Goal: Find specific page/section: Find specific page/section

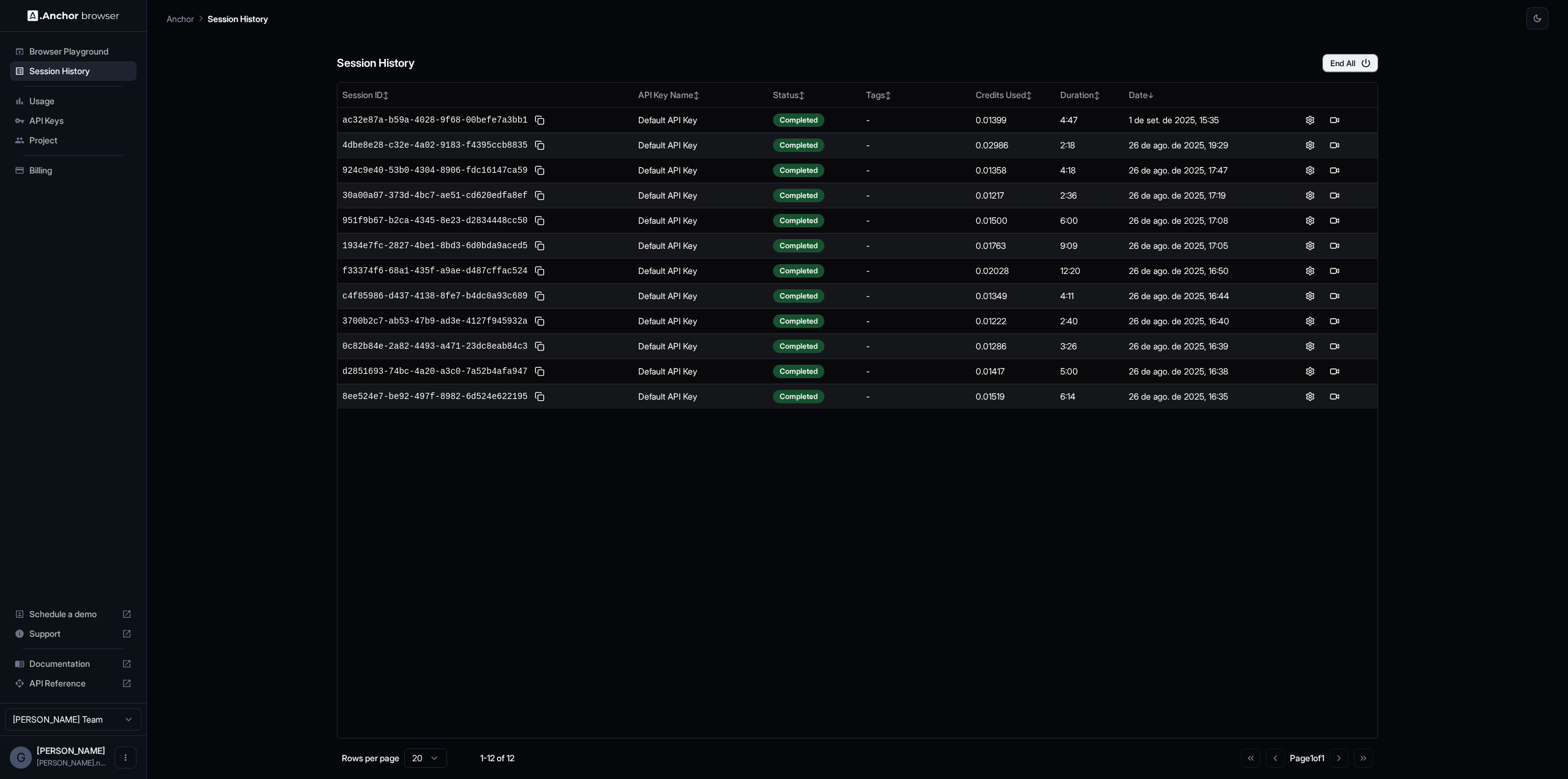
click at [246, 108] on div "Session History End All Session ID ↕ API Key Name ↕ Status ↕ Tags ↕ Credits Use…" at bounding box center [857, 404] width 1382 height 749
click at [252, 211] on div "Session History End All Session ID ↕ API Key Name ↕ Status ↕ Tags ↕ Credits Use…" at bounding box center [857, 404] width 1382 height 749
drag, startPoint x: 1268, startPoint y: 559, endPoint x: 1217, endPoint y: 521, distance: 63.6
click at [1271, 559] on div "Session ID ↕ API Key Name ↕ Status ↕ Tags ↕ Credits Used ↕ Duration ↕ Date ↓ ac…" at bounding box center [858, 410] width 1042 height 656
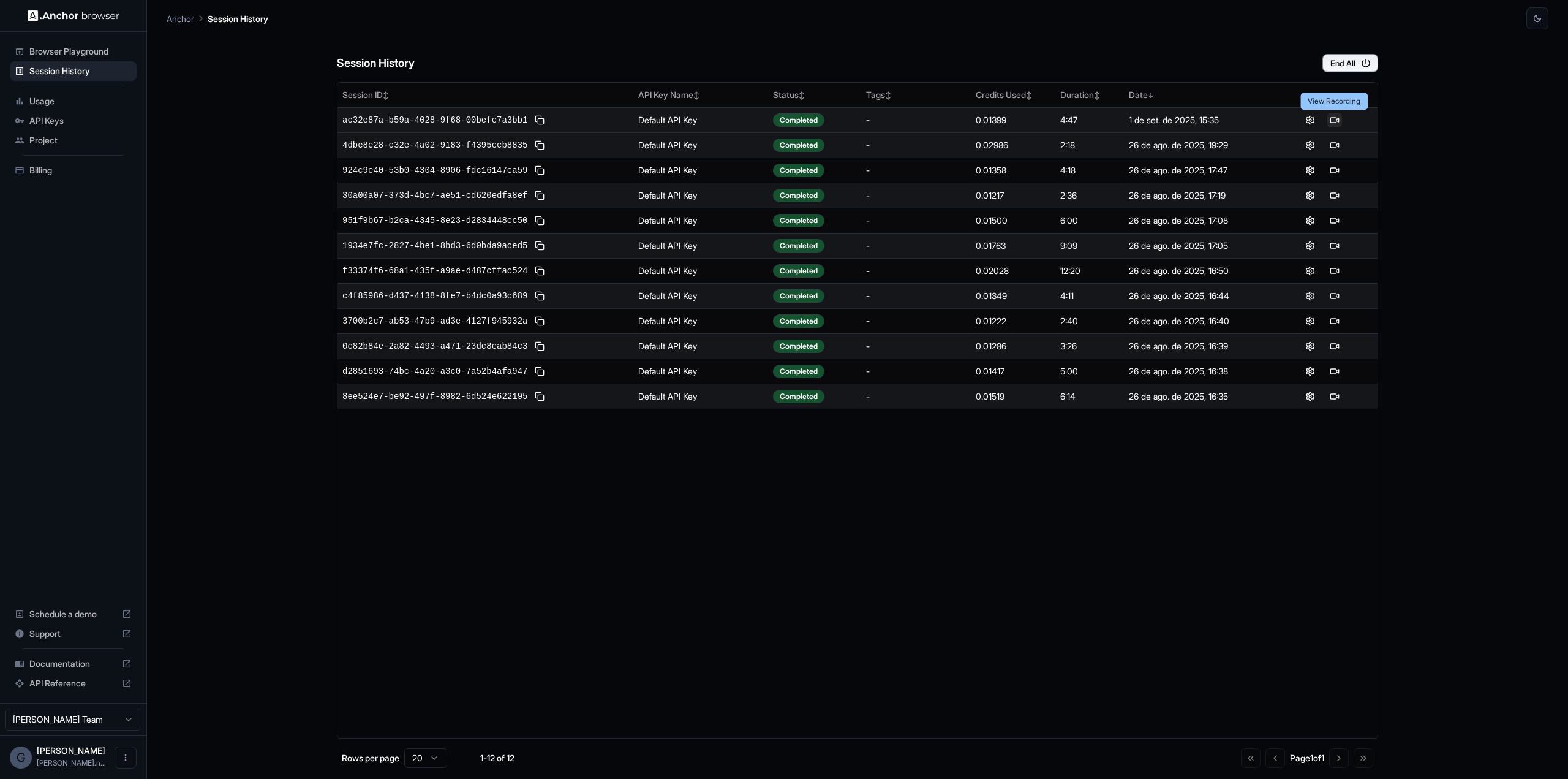
click at [1334, 116] on button at bounding box center [1335, 120] width 15 height 15
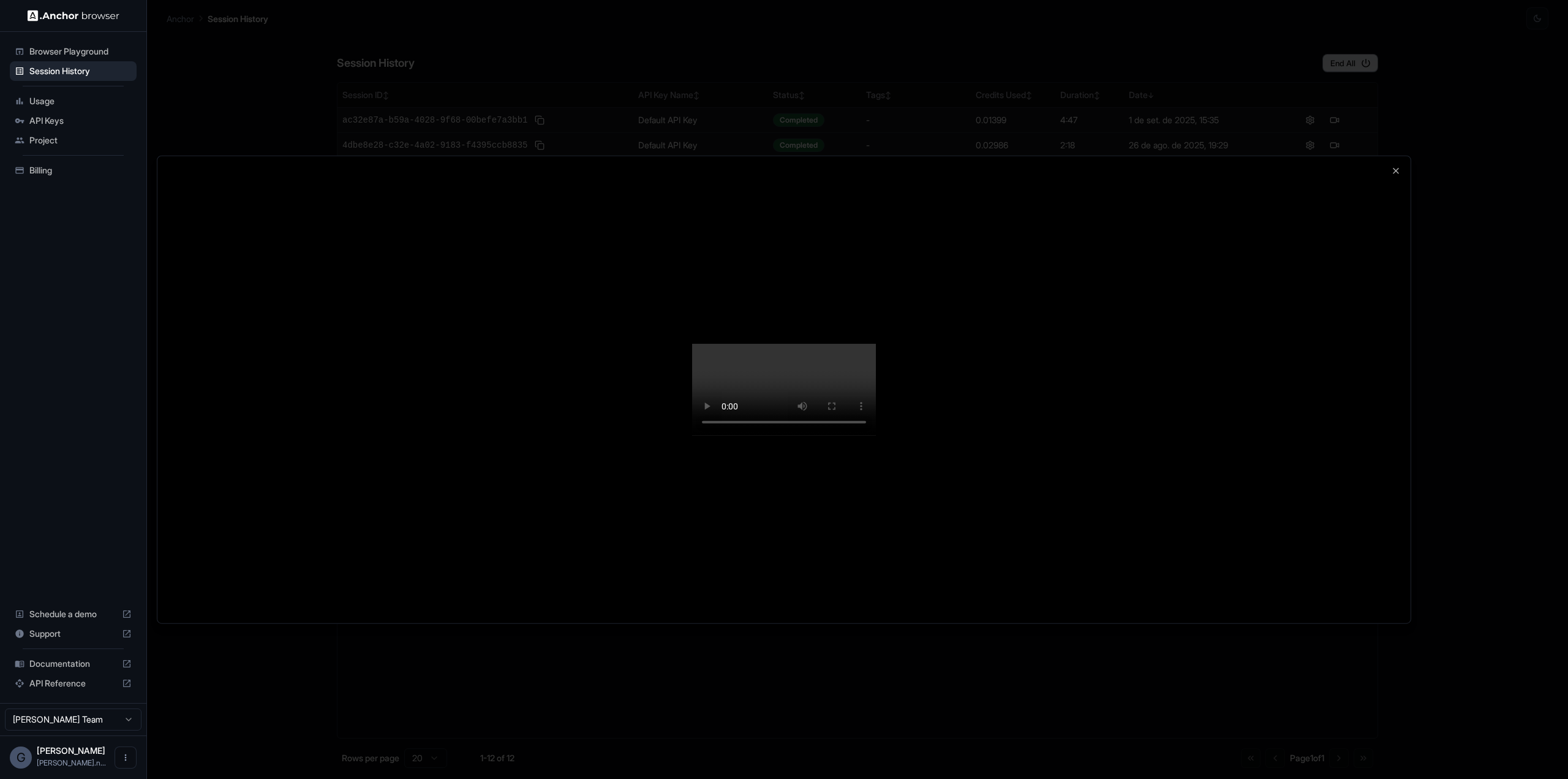
click at [277, 167] on div at bounding box center [784, 390] width 1253 height 468
click at [1396, 168] on icon "button" at bounding box center [1396, 170] width 5 height 5
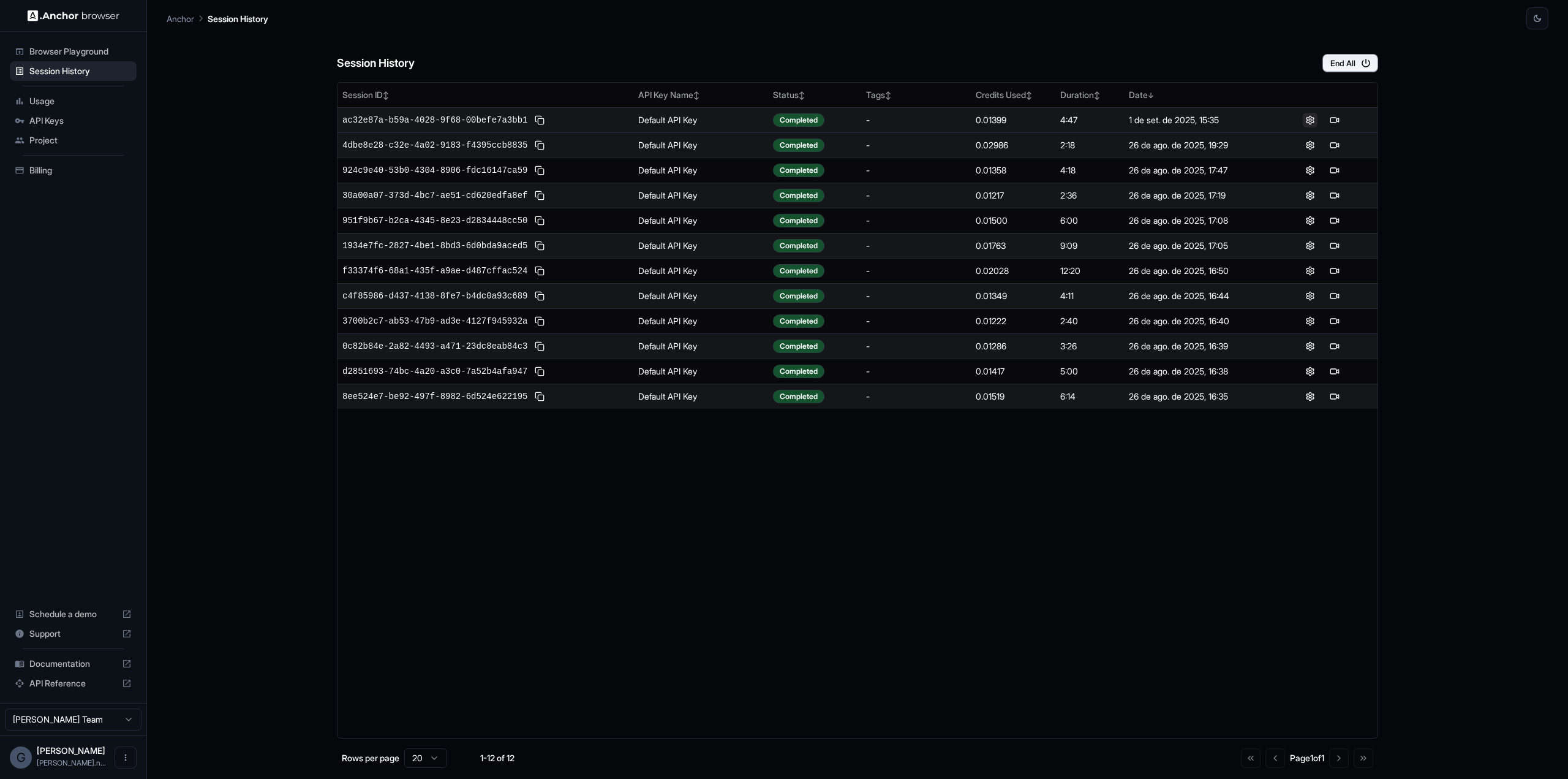
click at [1312, 116] on button at bounding box center [1310, 120] width 15 height 15
click at [718, 502] on div "Session ID ↕ API Key Name ↕ Status ↕ Tags ↕ Credits Used ↕ Duration ↕ Date ↓ ac…" at bounding box center [858, 410] width 1042 height 656
